Goal: Transaction & Acquisition: Purchase product/service

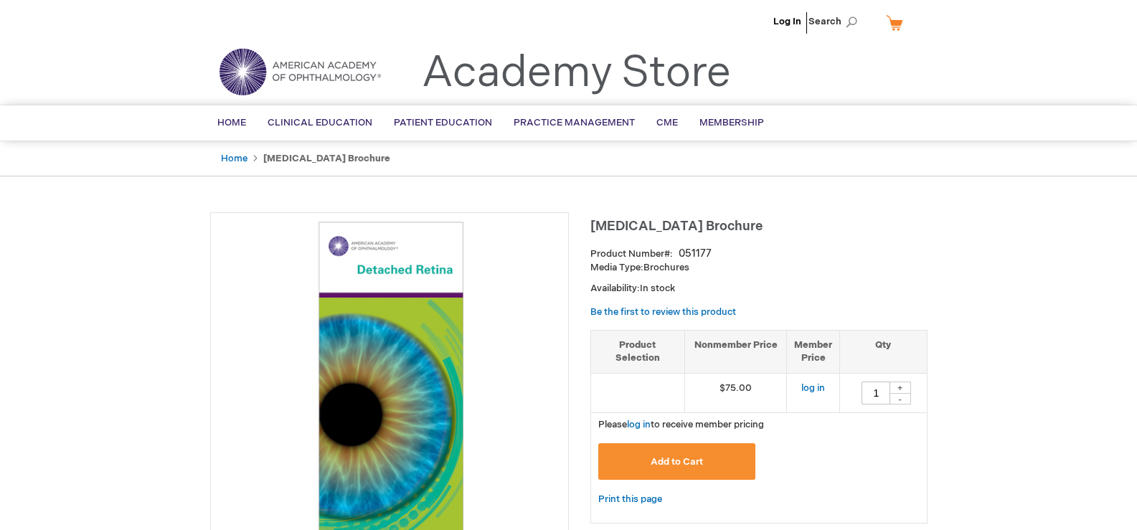
type input "1"
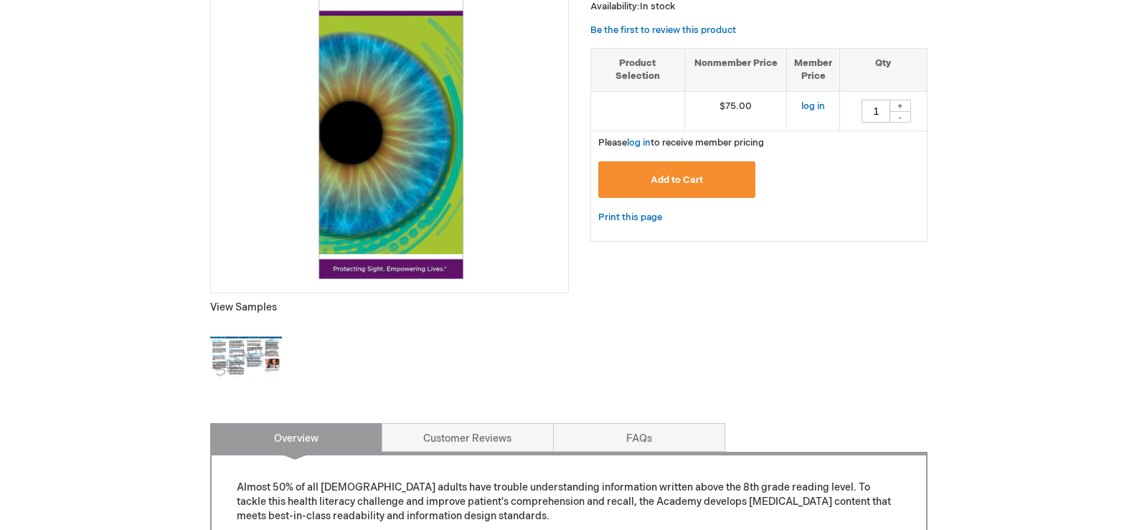
scroll to position [287, 0]
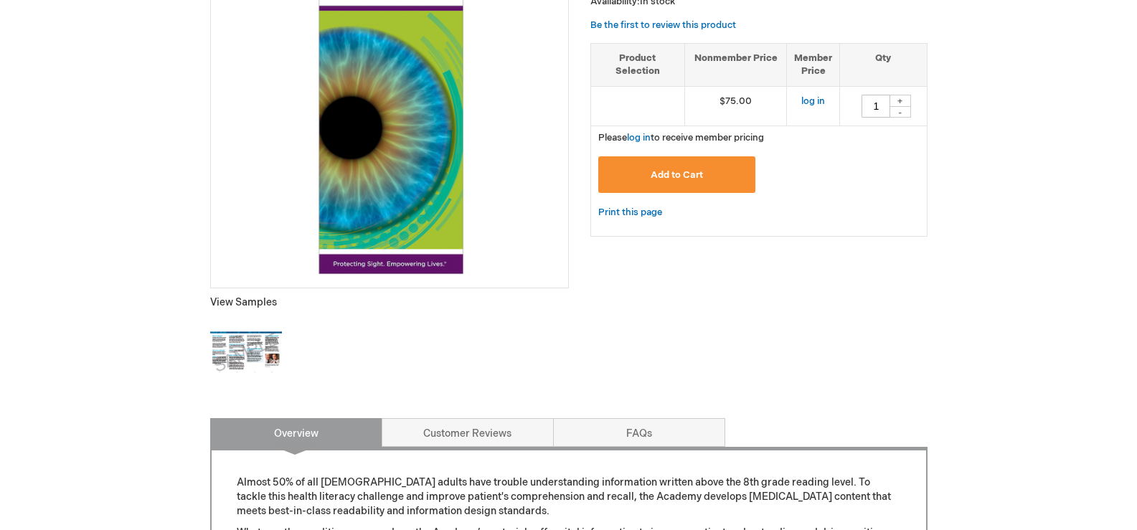
click at [412, 194] on img at bounding box center [389, 104] width 343 height 343
click at [238, 351] on img at bounding box center [246, 353] width 72 height 72
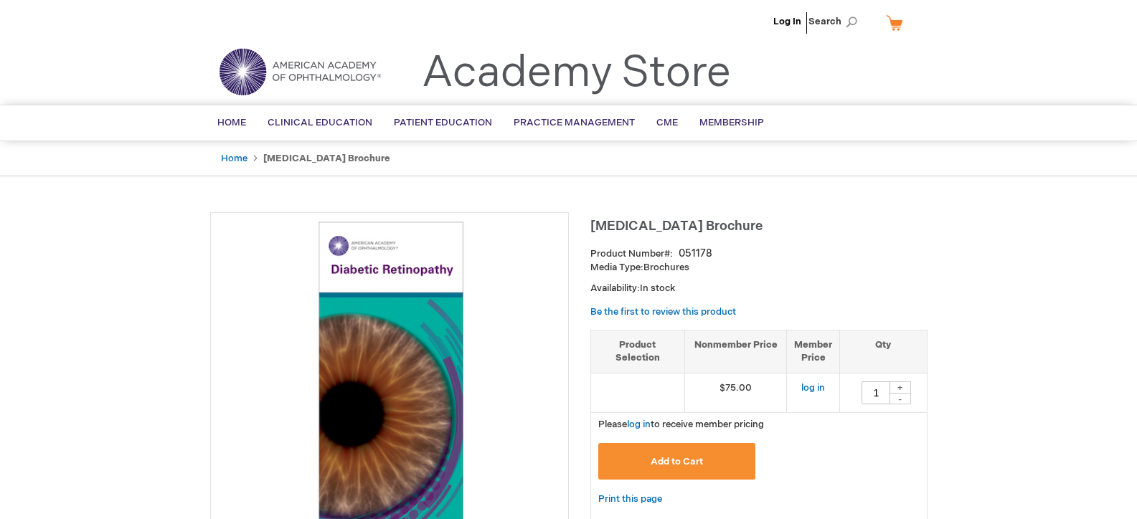
type input "1"
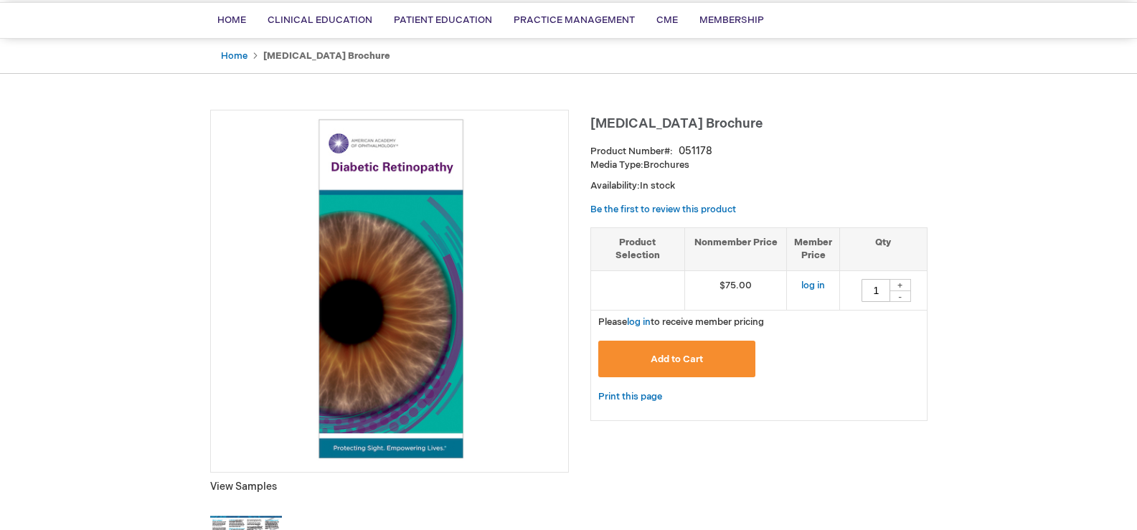
scroll to position [359, 0]
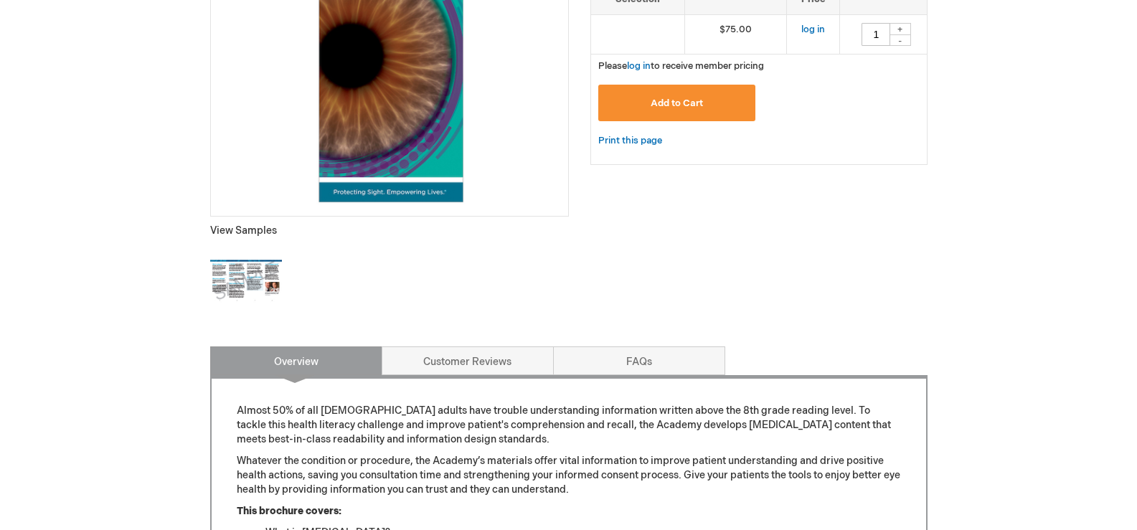
click at [249, 275] on img at bounding box center [246, 281] width 72 height 72
click at [251, 265] on img at bounding box center [246, 281] width 72 height 72
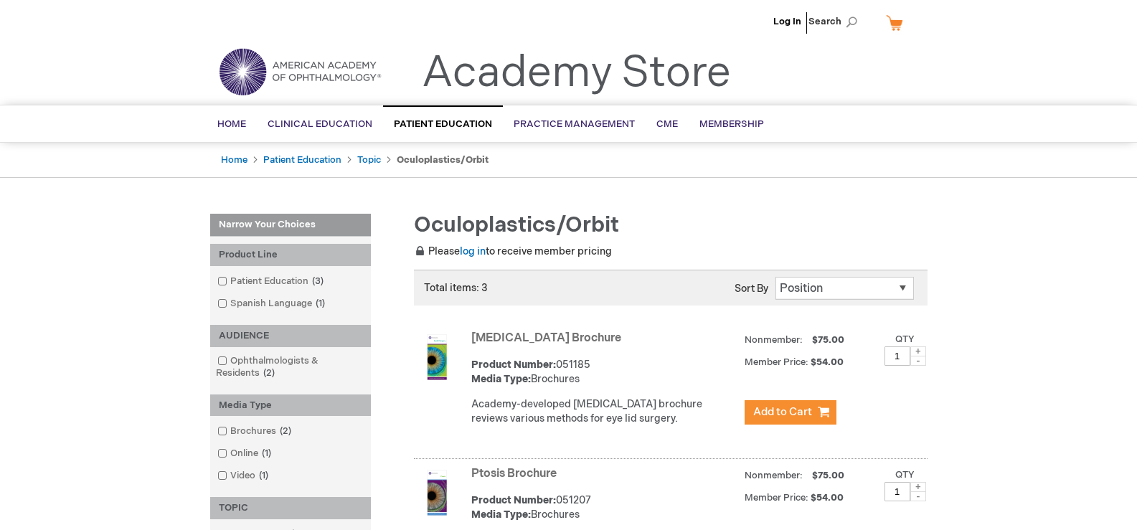
scroll to position [463, 0]
